Goal: Task Accomplishment & Management: Use online tool/utility

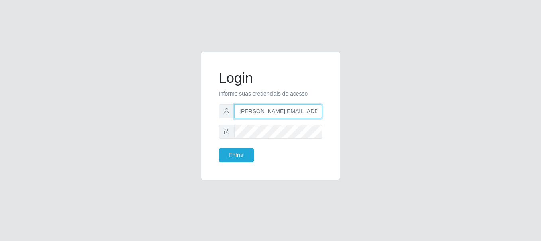
type input "[PERSON_NAME][EMAIL_ADDRESS][PERSON_NAME][DOMAIN_NAME]"
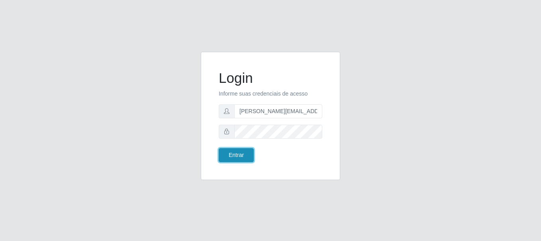
click at [236, 155] on button "Entrar" at bounding box center [236, 155] width 35 height 14
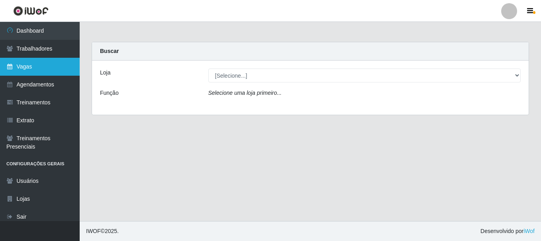
click at [40, 67] on link "Vagas" at bounding box center [40, 67] width 80 height 18
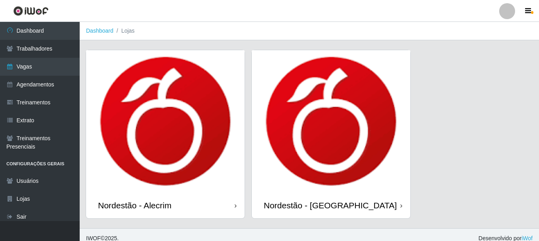
click at [136, 205] on div "Nordestão - Alecrim" at bounding box center [134, 205] width 73 height 10
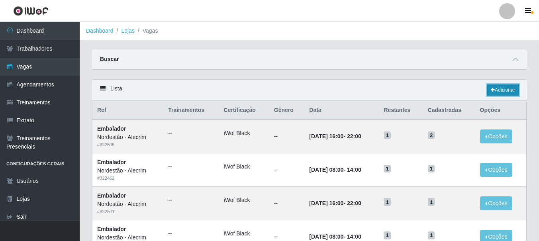
click at [502, 90] on link "Adicionar" at bounding box center [502, 89] width 31 height 11
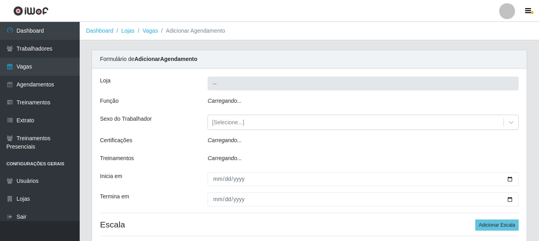
type input "Nordestão - Alecrim"
